Goal: Navigation & Orientation: Find specific page/section

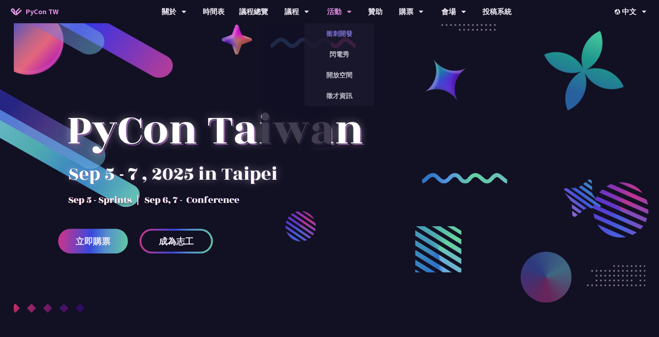
click at [336, 31] on link "衝刺開發" at bounding box center [340, 33] width 70 height 17
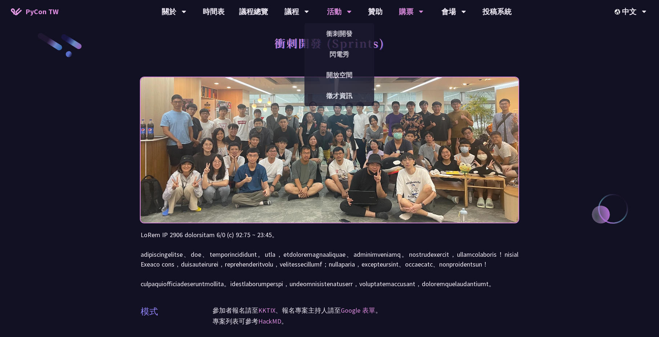
scroll to position [14, 0]
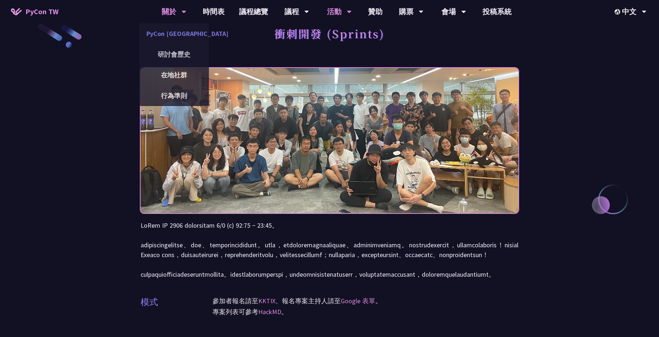
click at [173, 30] on link "PyCon [GEOGRAPHIC_DATA]" at bounding box center [174, 33] width 70 height 17
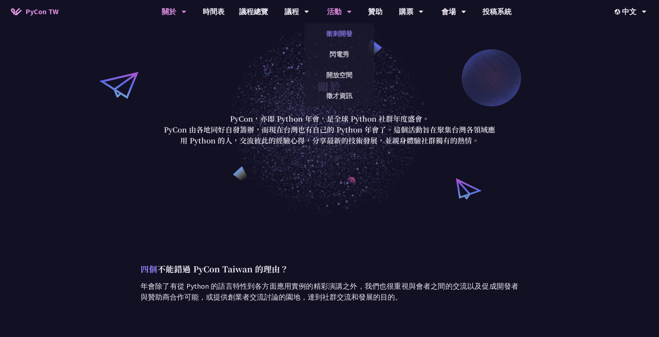
click at [338, 33] on link "衝刺開發" at bounding box center [340, 33] width 70 height 17
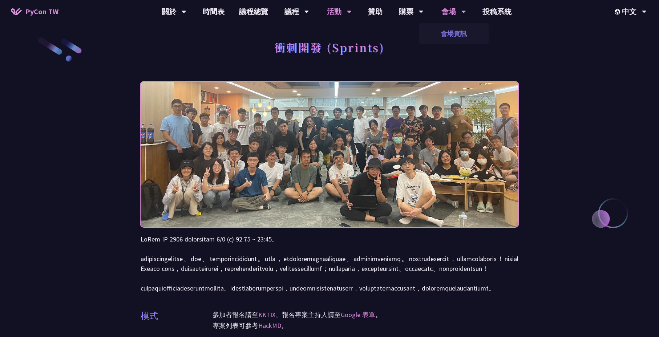
click at [457, 32] on link "會場資訊" at bounding box center [454, 33] width 70 height 17
